Goal: Check status: Check status

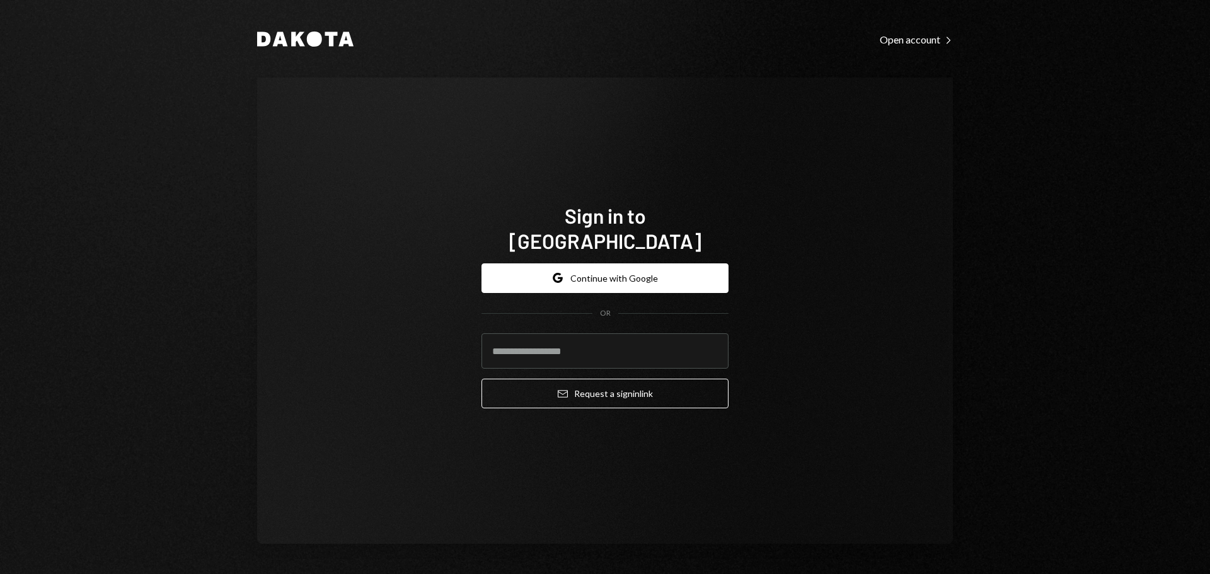
type input "**********"
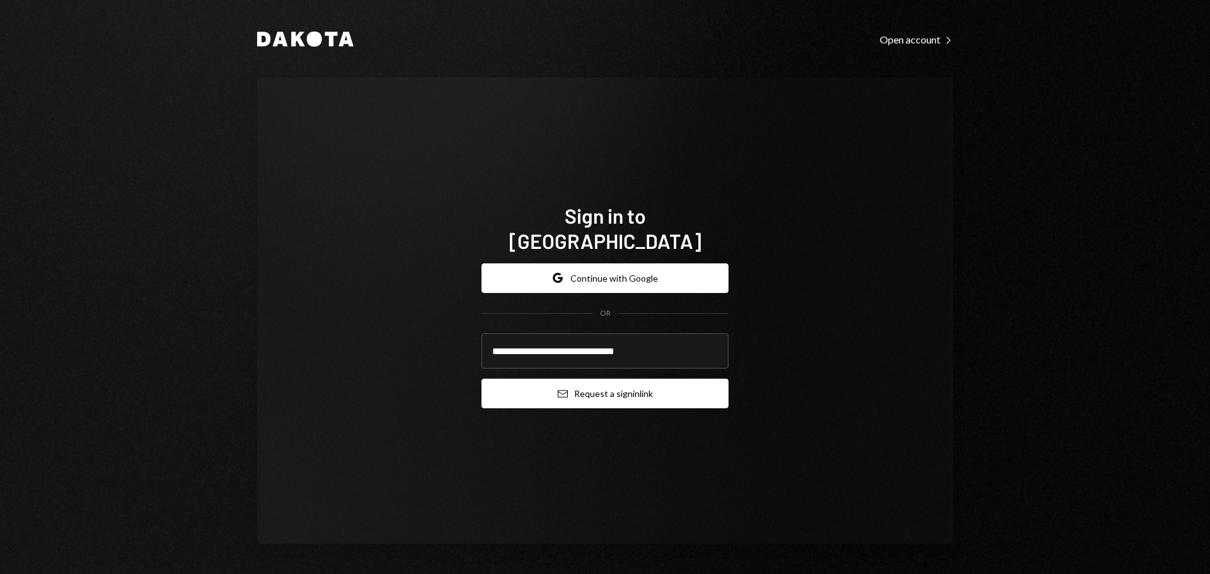
click at [577, 379] on button "Email Request a sign in link" at bounding box center [604, 394] width 247 height 30
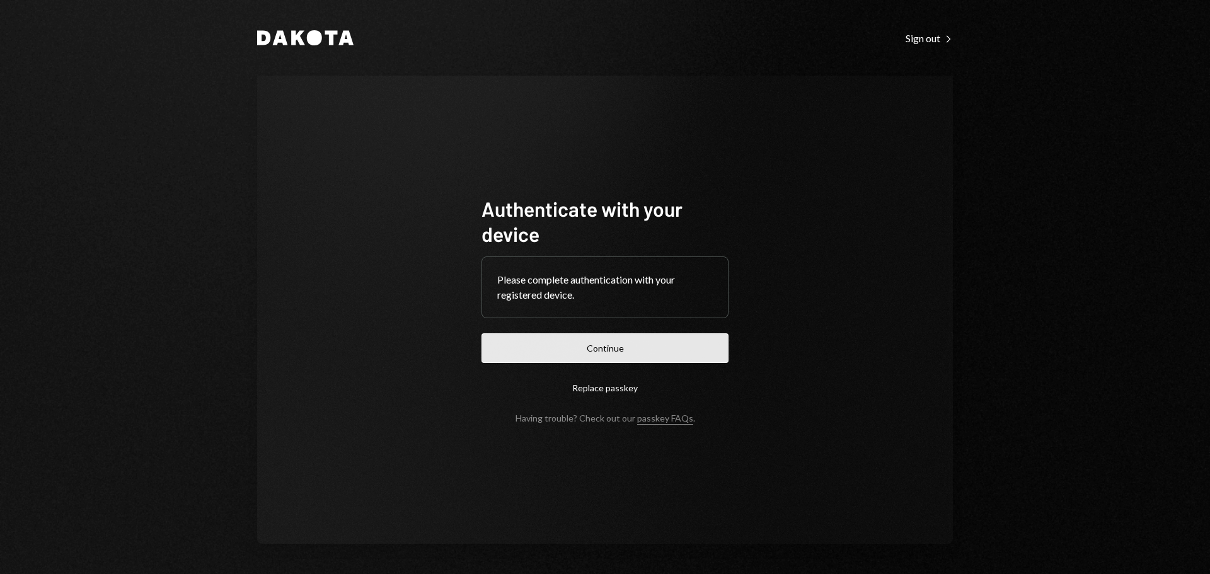
click at [648, 351] on button "Continue" at bounding box center [604, 348] width 247 height 30
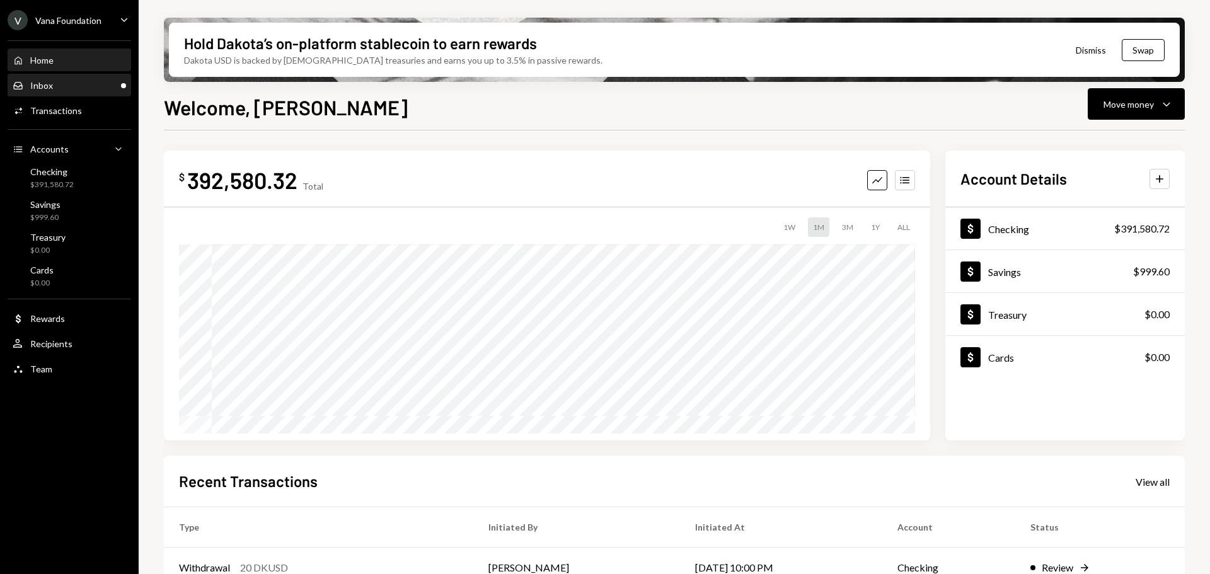
click at [66, 88] on div "Inbox Inbox" at bounding box center [69, 85] width 113 height 11
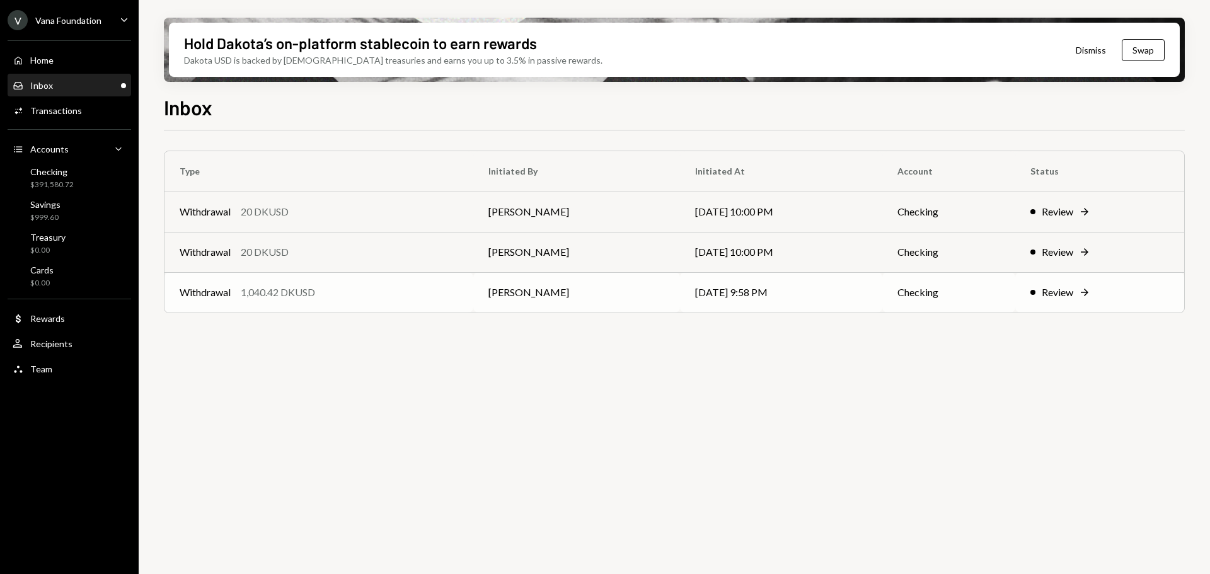
click at [352, 296] on div "Withdrawal 1,040.42 DKUSD" at bounding box center [319, 292] width 279 height 15
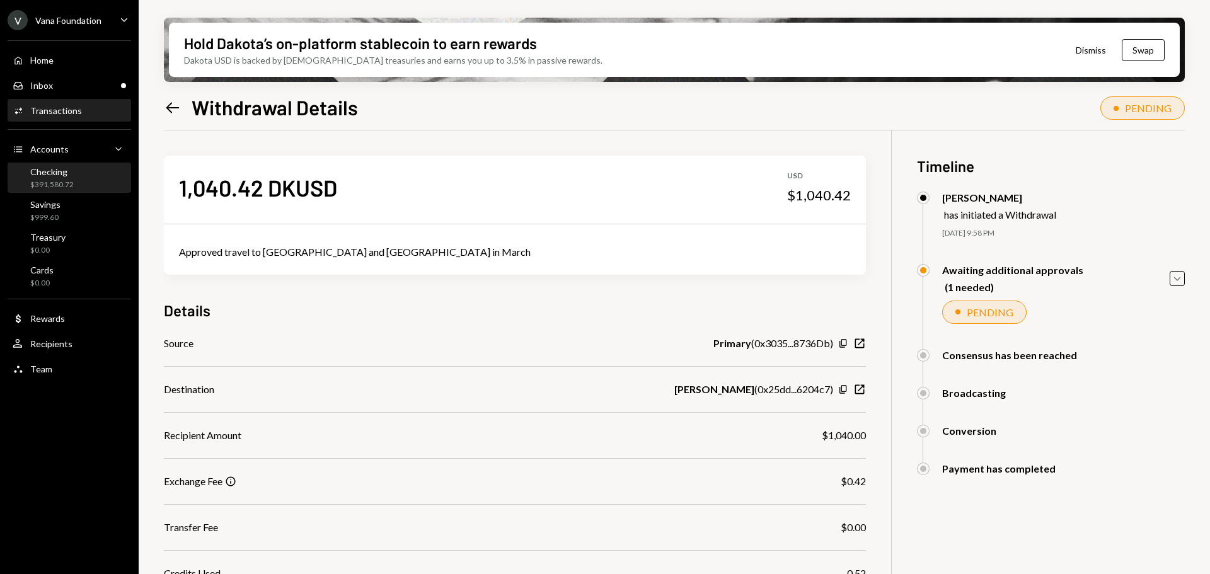
click at [68, 166] on div "Checking" at bounding box center [51, 171] width 43 height 11
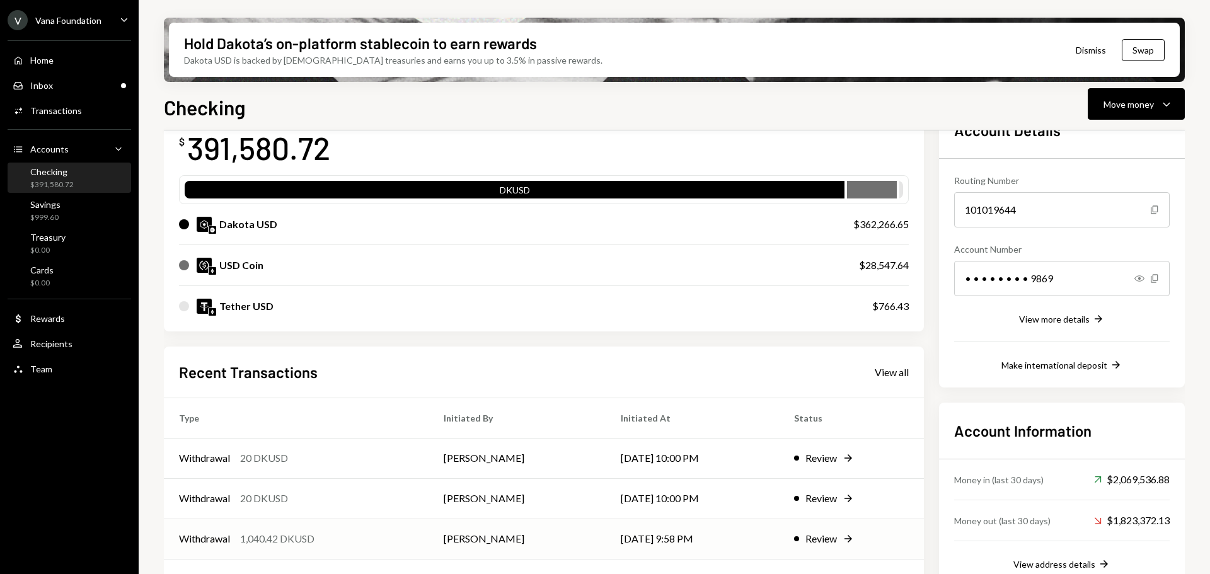
scroll to position [164, 0]
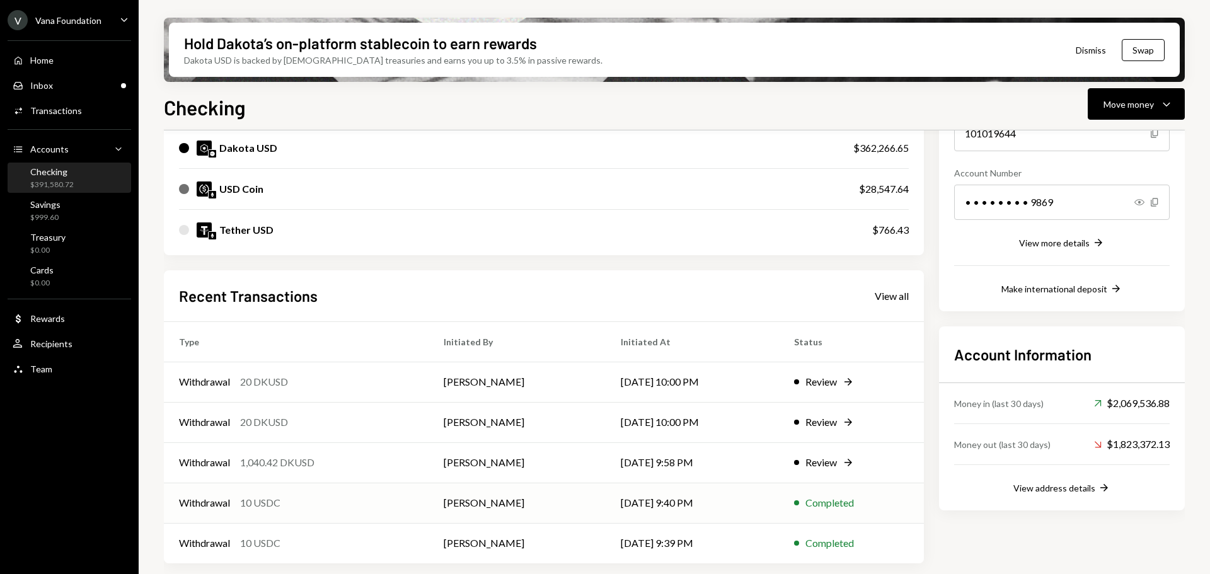
click at [387, 498] on div "Withdrawal 10 USDC" at bounding box center [296, 502] width 234 height 15
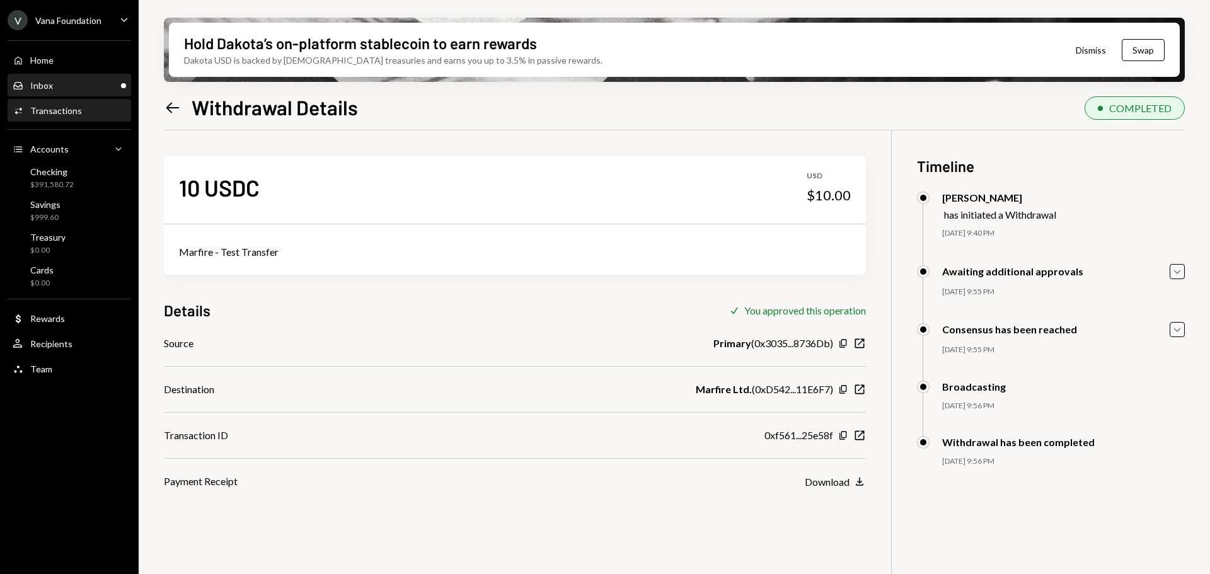
click at [61, 86] on div "Inbox Inbox" at bounding box center [69, 85] width 113 height 11
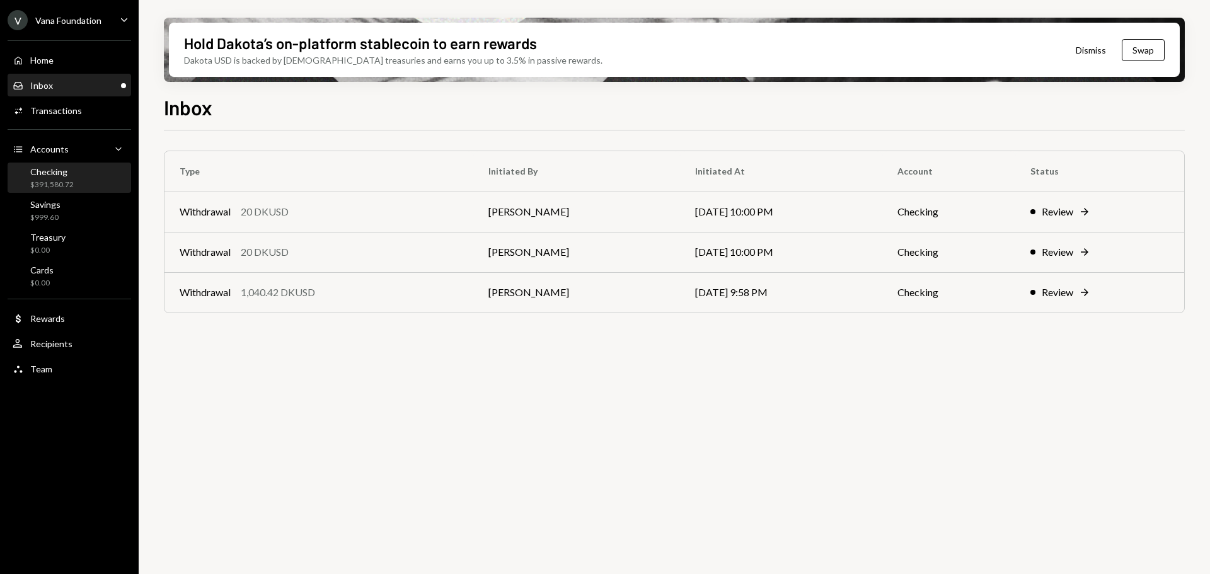
click at [64, 176] on div "Checking" at bounding box center [51, 171] width 43 height 11
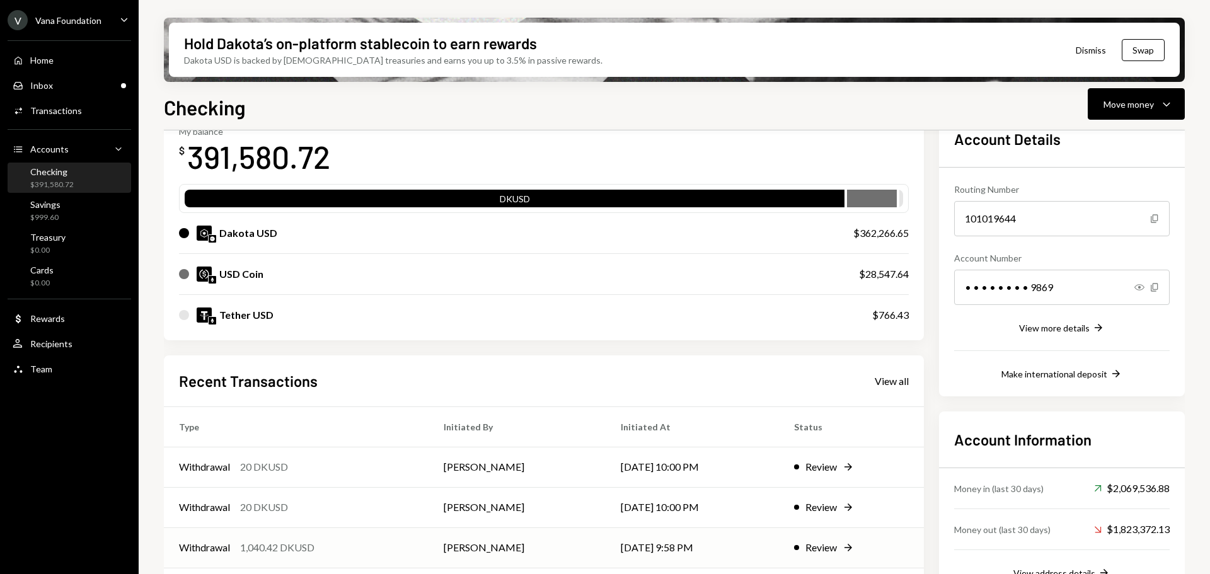
scroll to position [164, 0]
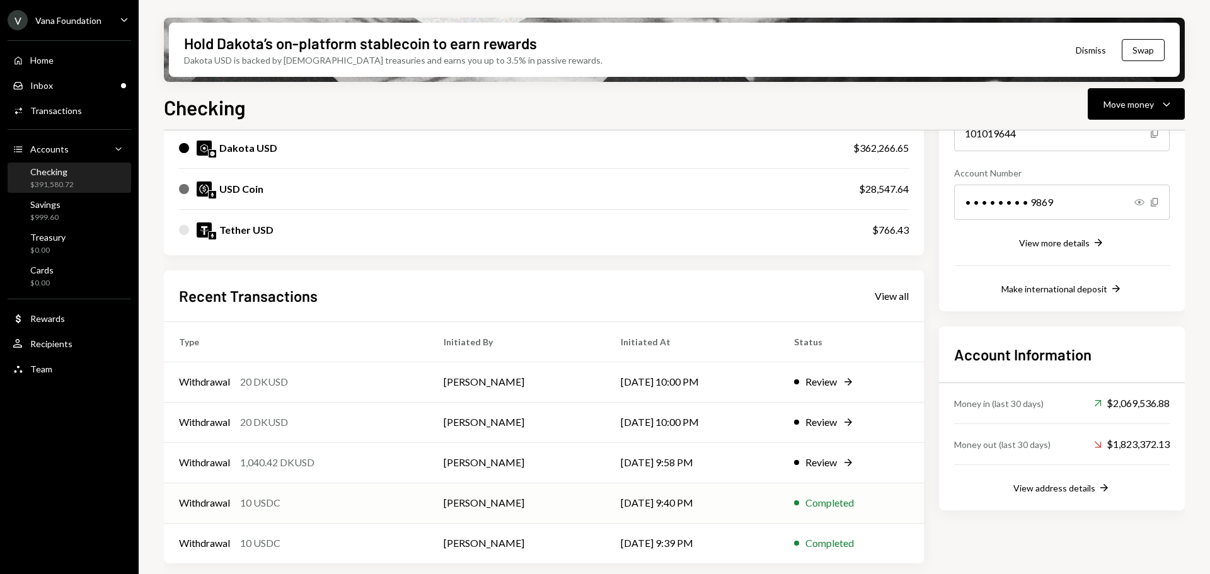
click at [349, 506] on div "Withdrawal 10 USDC" at bounding box center [296, 502] width 234 height 15
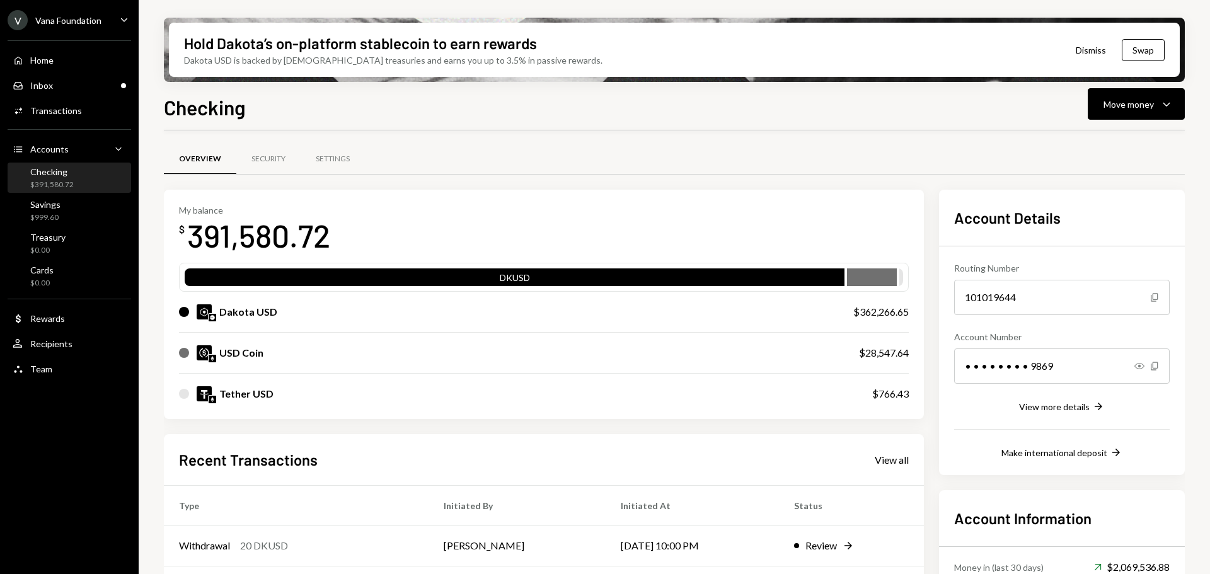
scroll to position [164, 0]
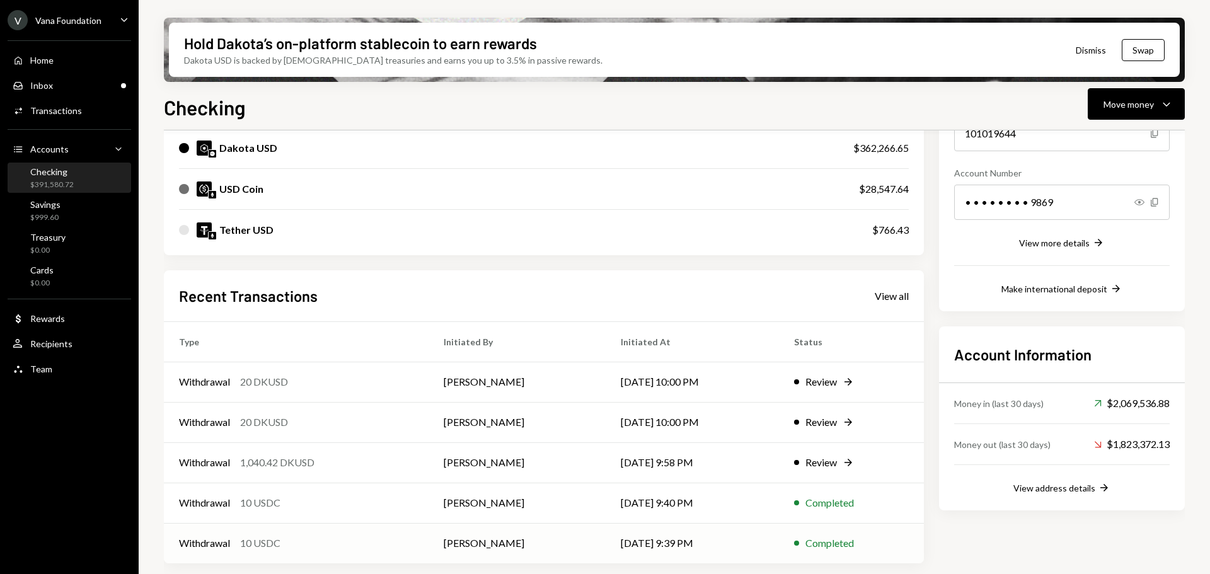
drag, startPoint x: 0, startPoint y: 0, endPoint x: 310, endPoint y: 538, distance: 621.1
click at [310, 538] on div "Withdrawal 10 USDC" at bounding box center [296, 543] width 234 height 15
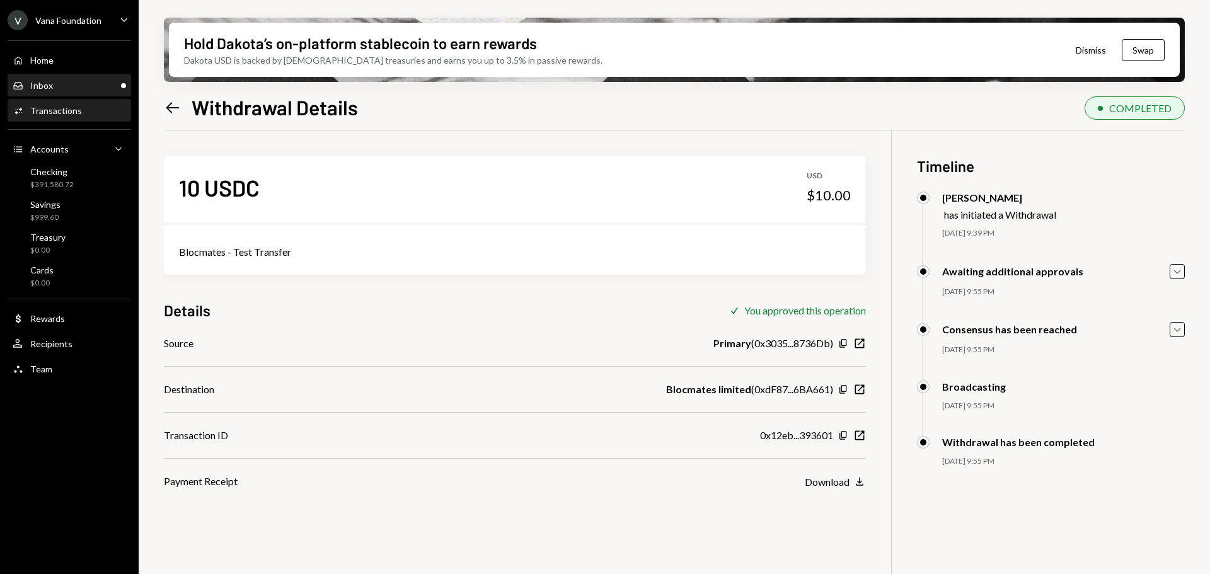
click at [71, 88] on div "Inbox Inbox" at bounding box center [69, 85] width 113 height 11
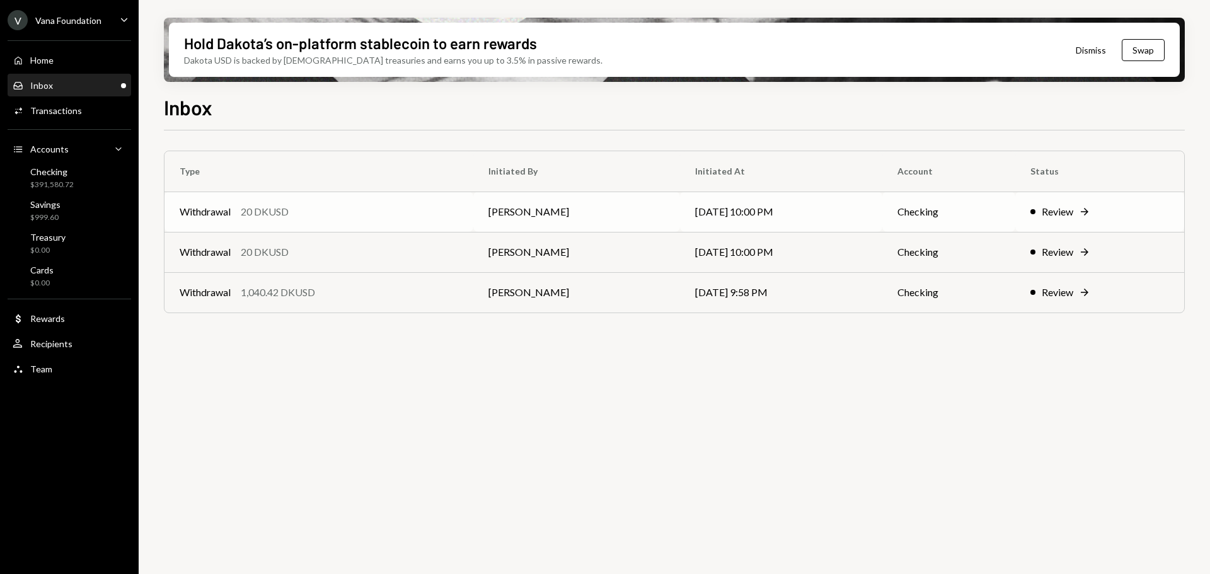
click at [351, 226] on td "Withdrawal 20 DKUSD" at bounding box center [318, 212] width 309 height 40
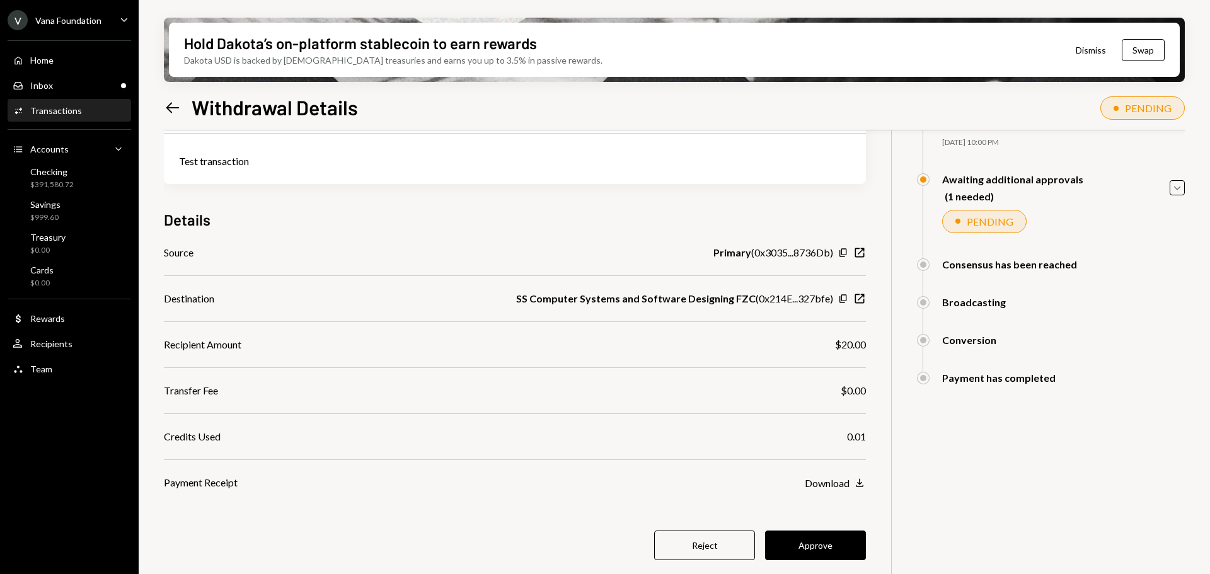
scroll to position [101, 0]
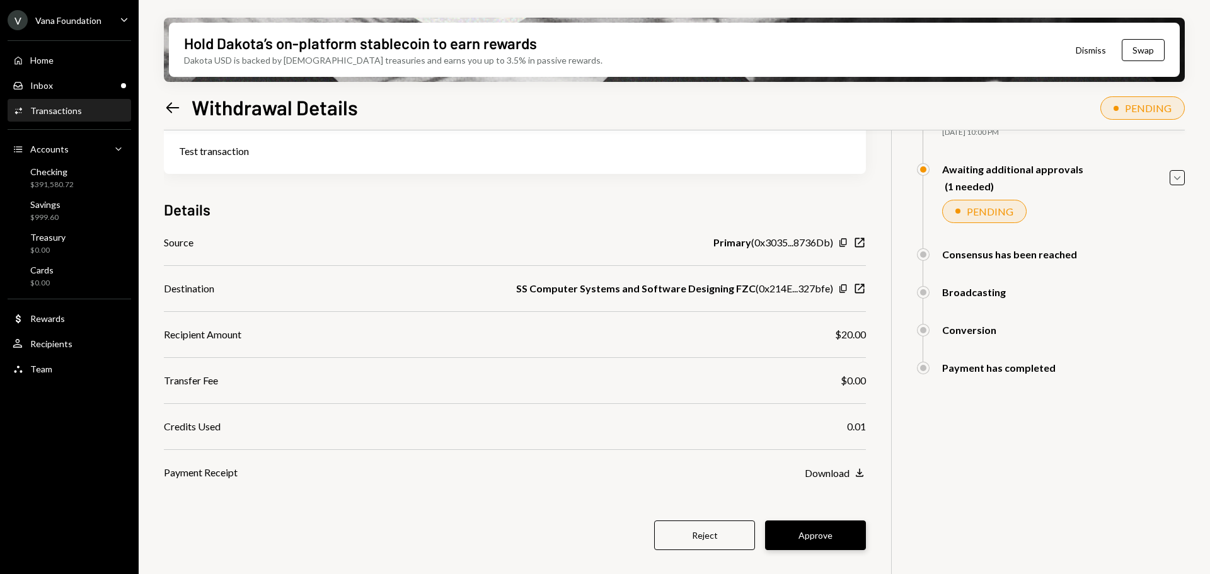
click at [823, 536] on button "Approve" at bounding box center [815, 536] width 101 height 30
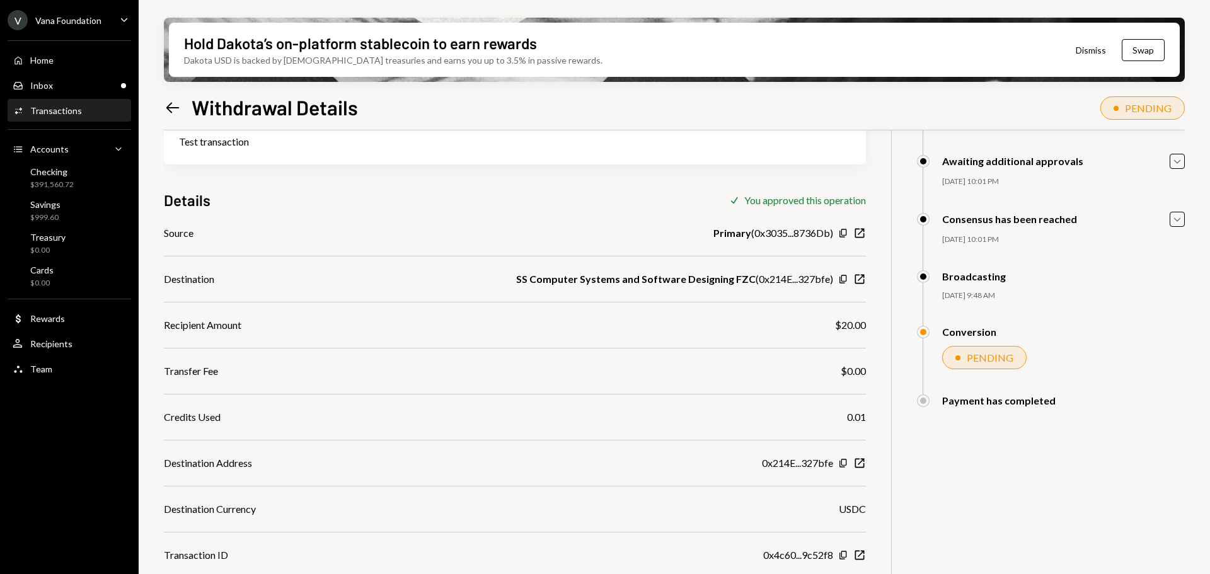
scroll to position [115, 0]
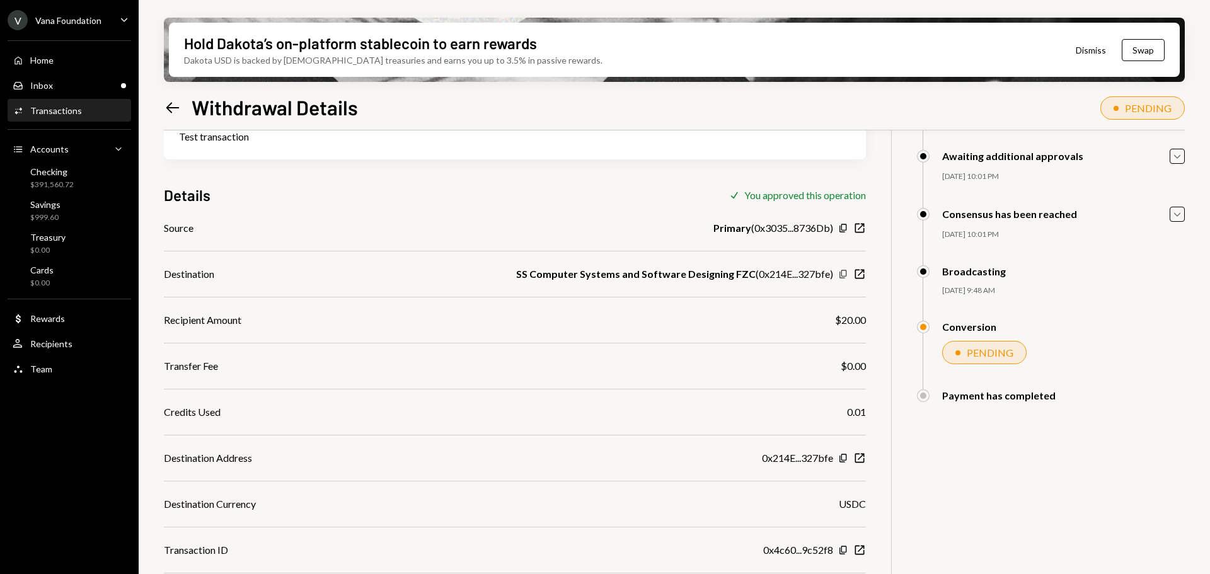
click at [845, 274] on icon "Copy" at bounding box center [843, 274] width 10 height 10
click at [70, 83] on div "Inbox Inbox" at bounding box center [69, 85] width 113 height 11
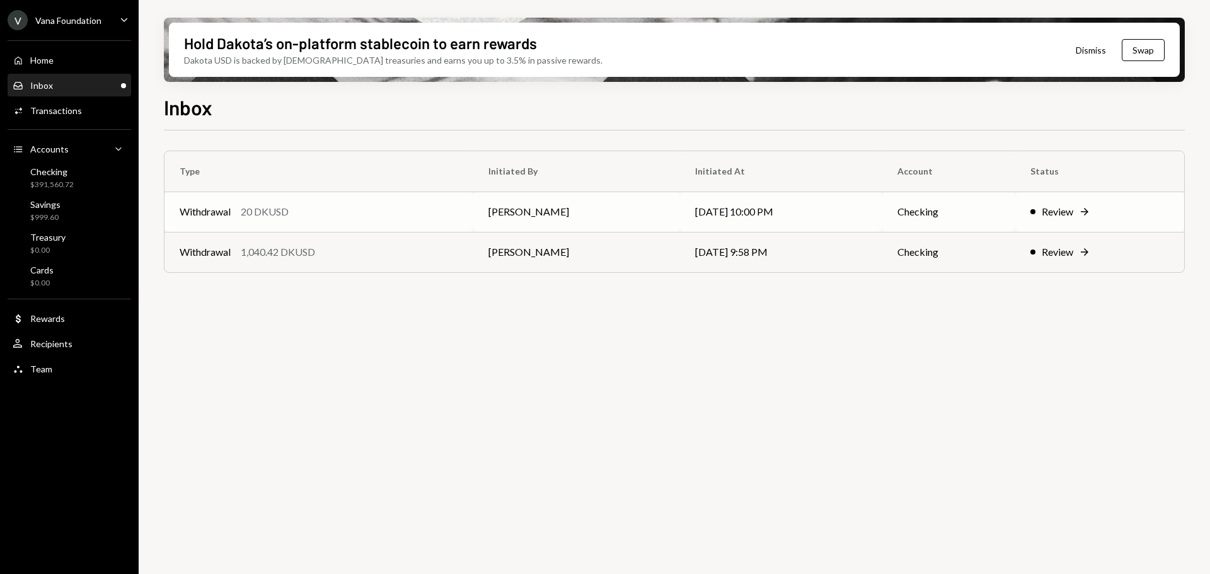
click at [365, 225] on td "Withdrawal 20 DKUSD" at bounding box center [318, 212] width 309 height 40
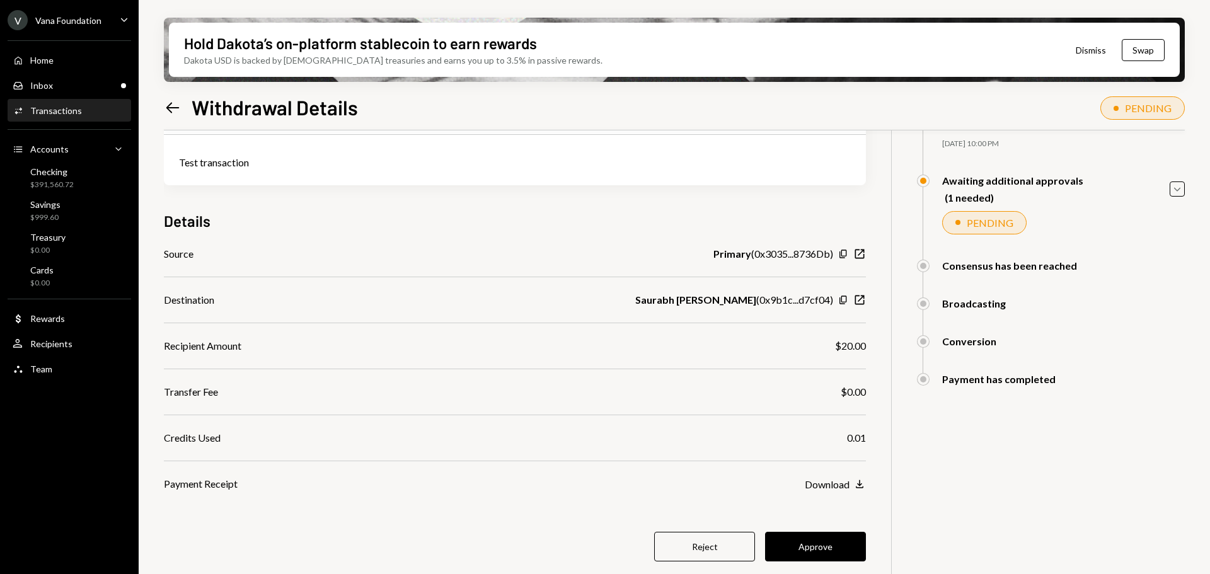
scroll to position [101, 0]
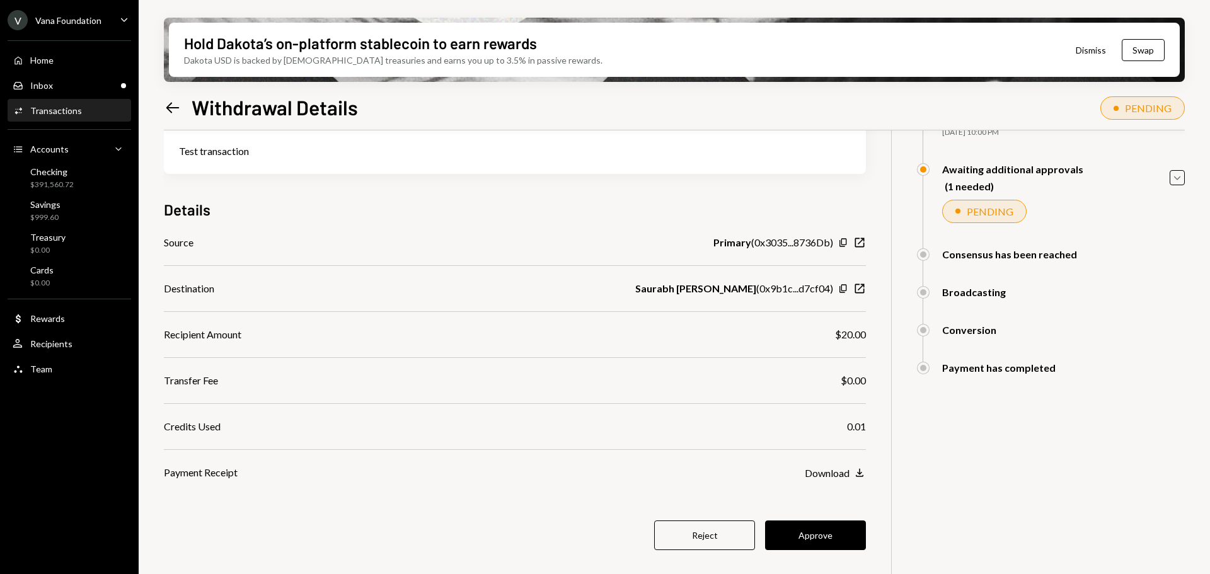
click at [816, 534] on button "Approve" at bounding box center [815, 536] width 101 height 30
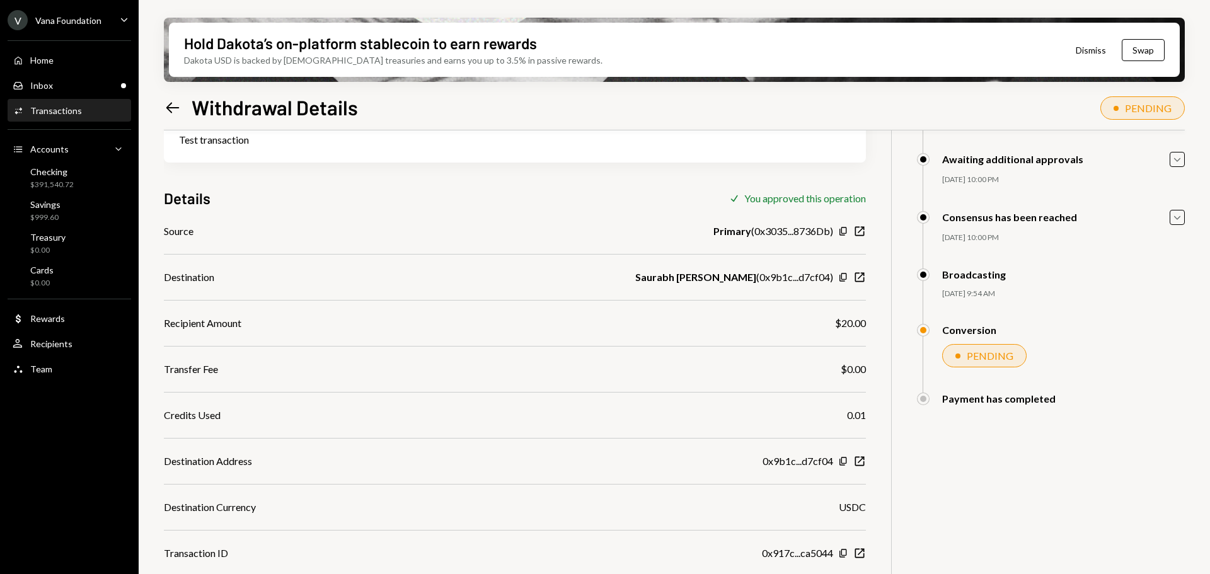
scroll to position [115, 0]
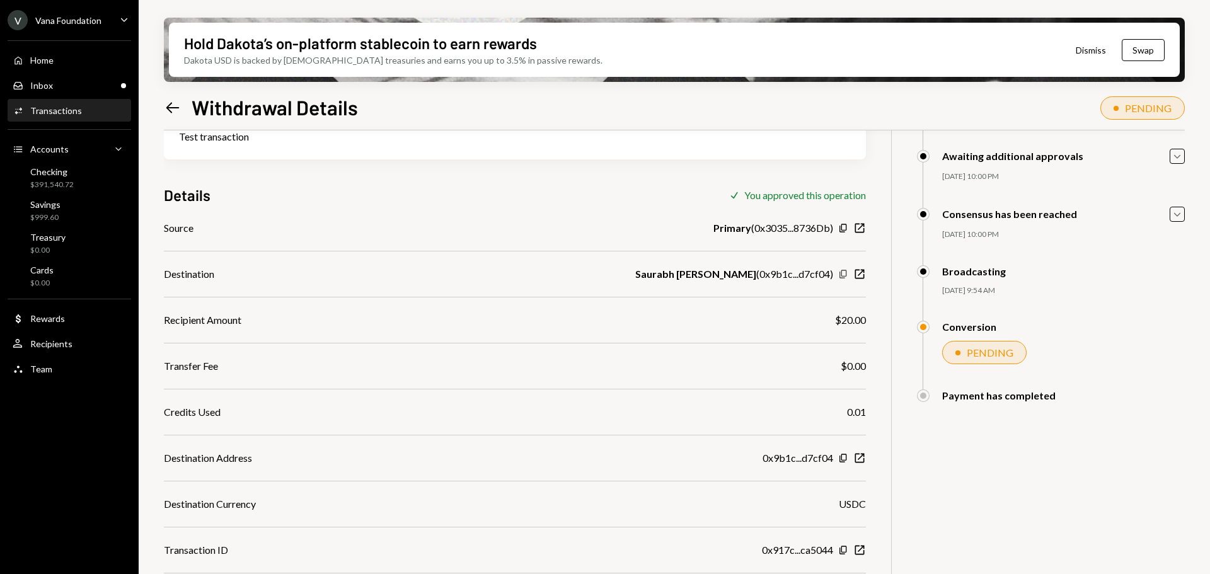
click at [842, 276] on icon "button" at bounding box center [842, 274] width 7 height 8
click at [56, 86] on div "Inbox Inbox" at bounding box center [69, 85] width 113 height 11
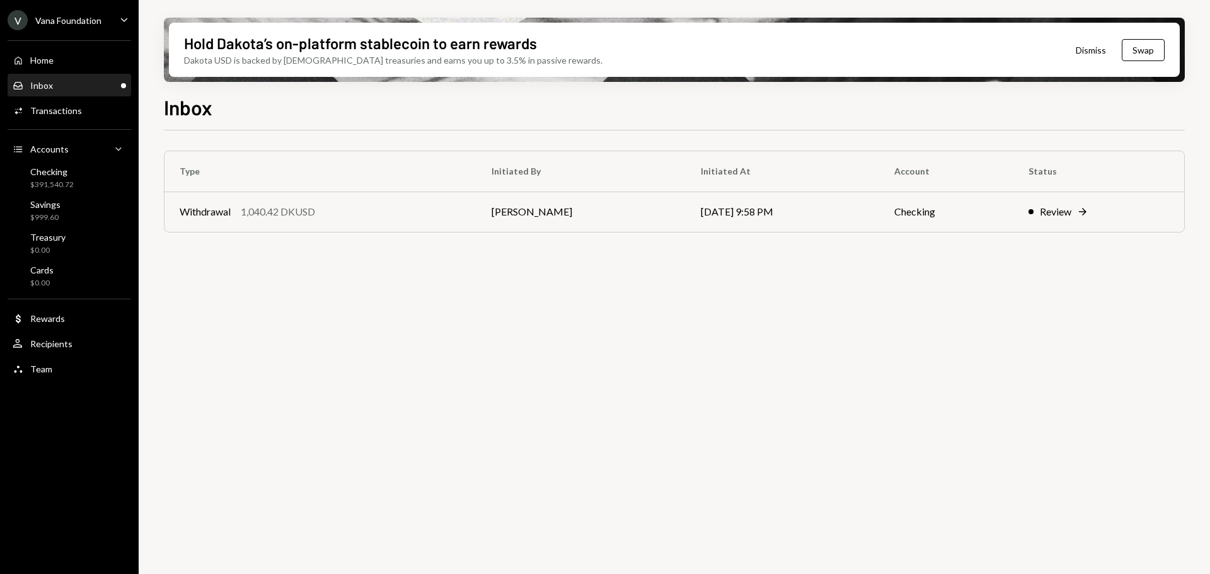
click at [487, 219] on td "Mattana Kusolsittat" at bounding box center [580, 212] width 209 height 40
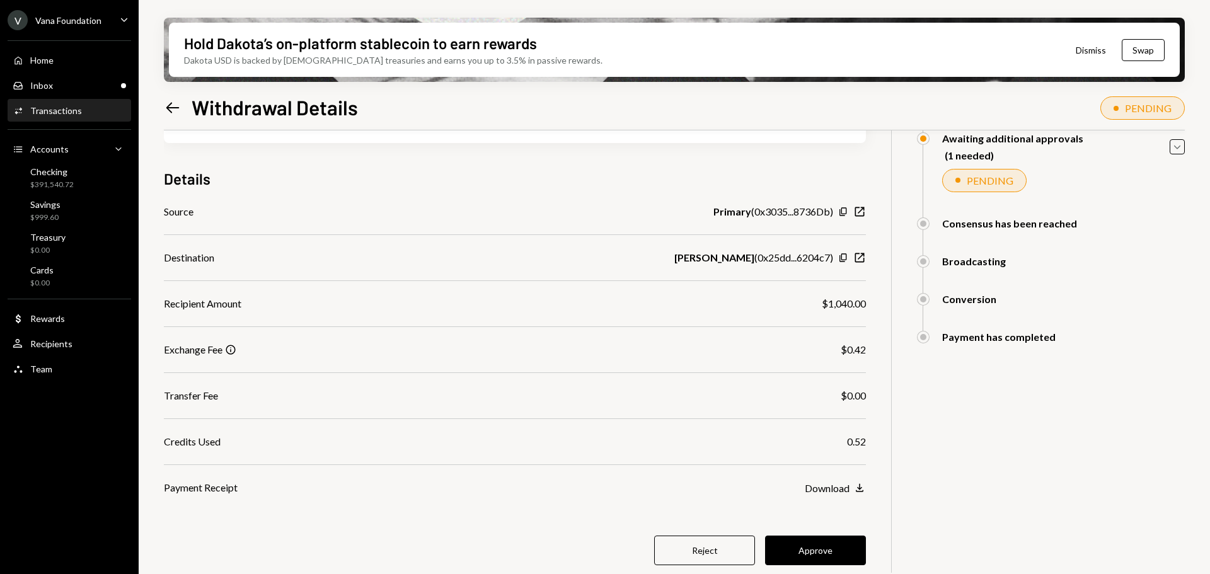
scroll to position [134, 0]
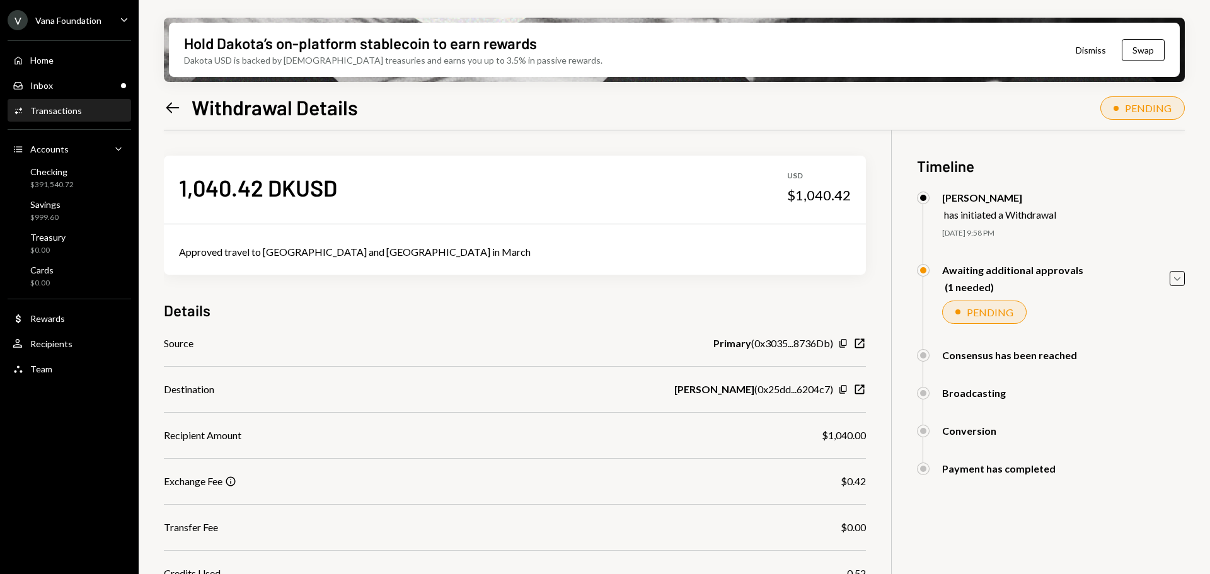
scroll to position [134, 0]
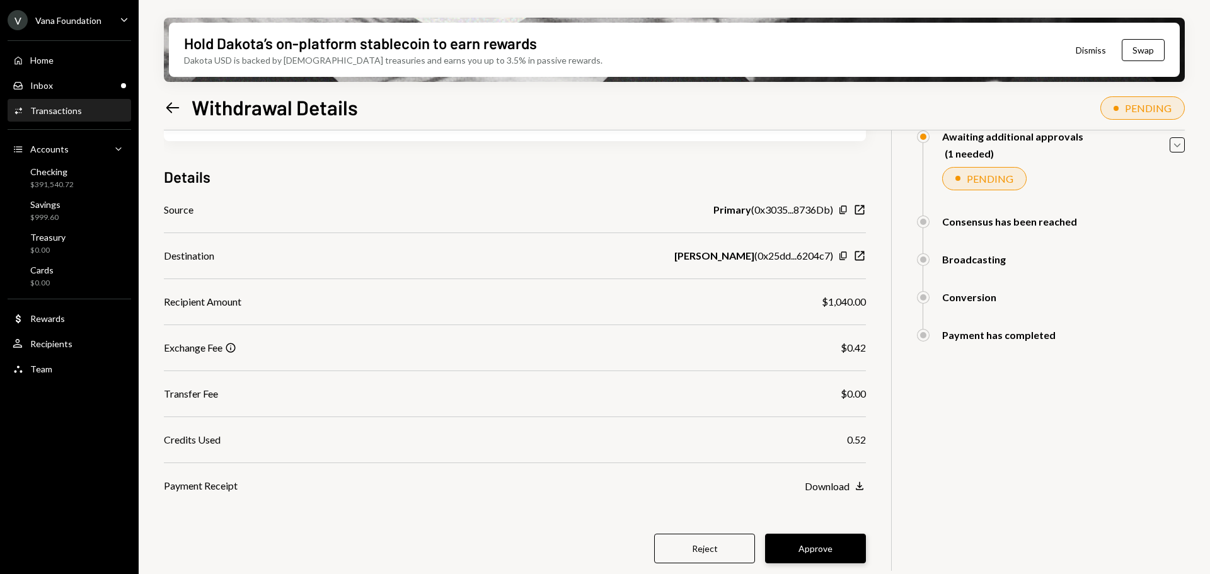
click at [841, 542] on button "Approve" at bounding box center [815, 549] width 101 height 30
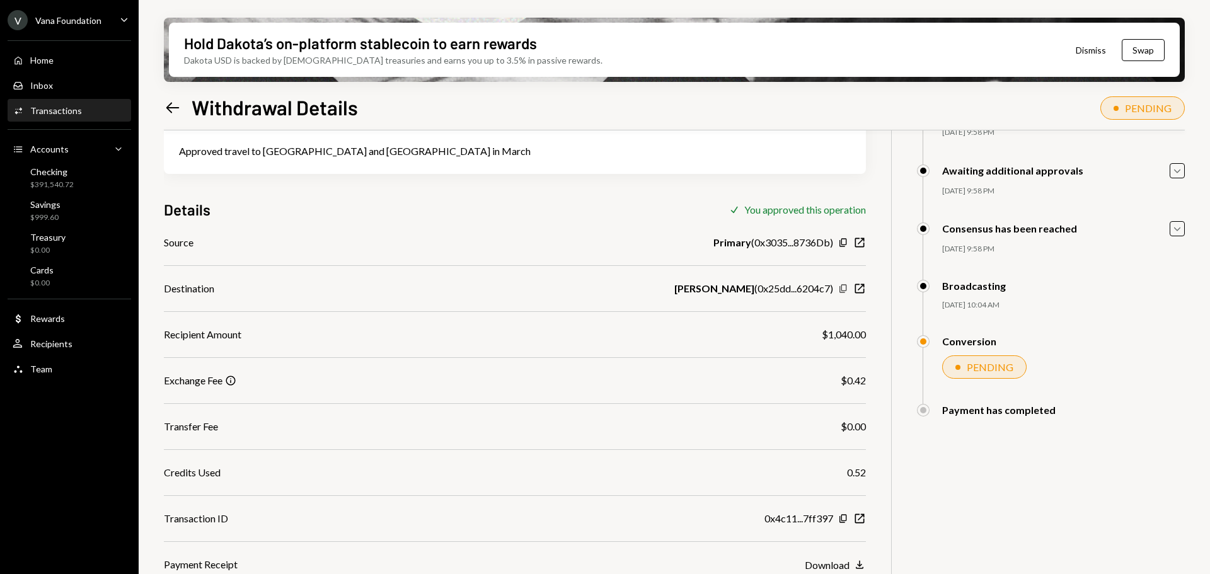
click at [841, 287] on icon "Copy" at bounding box center [843, 289] width 10 height 10
